Goal: Complete application form

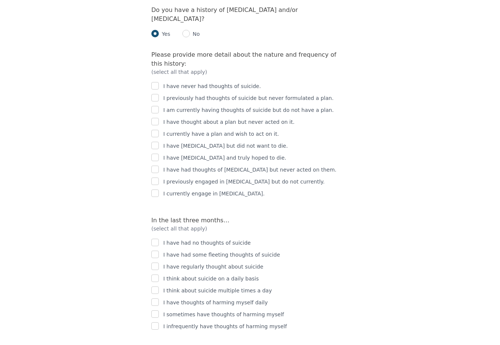
scroll to position [1279, 0]
click at [176, 217] on label "In the last three months…" at bounding box center [190, 220] width 78 height 7
copy label "In the last three months…"
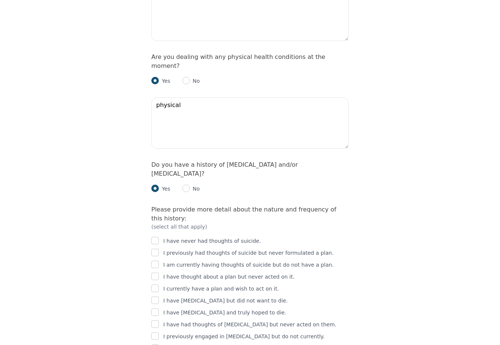
scroll to position [1116, 0]
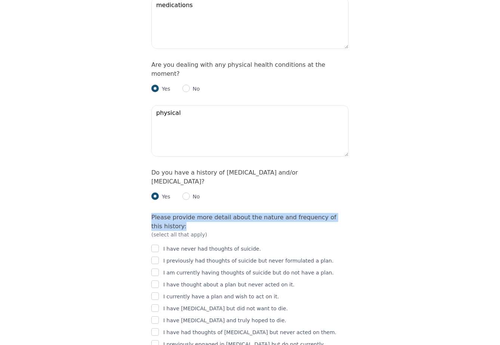
drag, startPoint x: 152, startPoint y: 153, endPoint x: 180, endPoint y: 162, distance: 29.4
copy label "Please provide more detail about the nature and frequency of this history:"
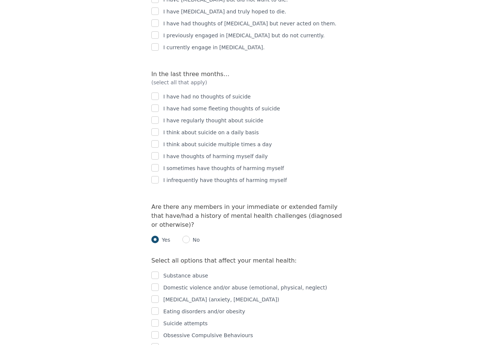
scroll to position [1462, 0]
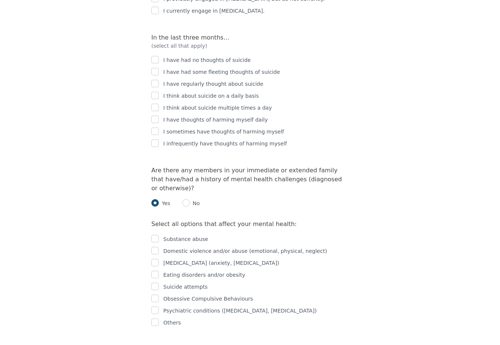
click at [167, 221] on label "Select all options that affect your mental health:" at bounding box center [223, 224] width 145 height 7
